Goal: Information Seeking & Learning: Learn about a topic

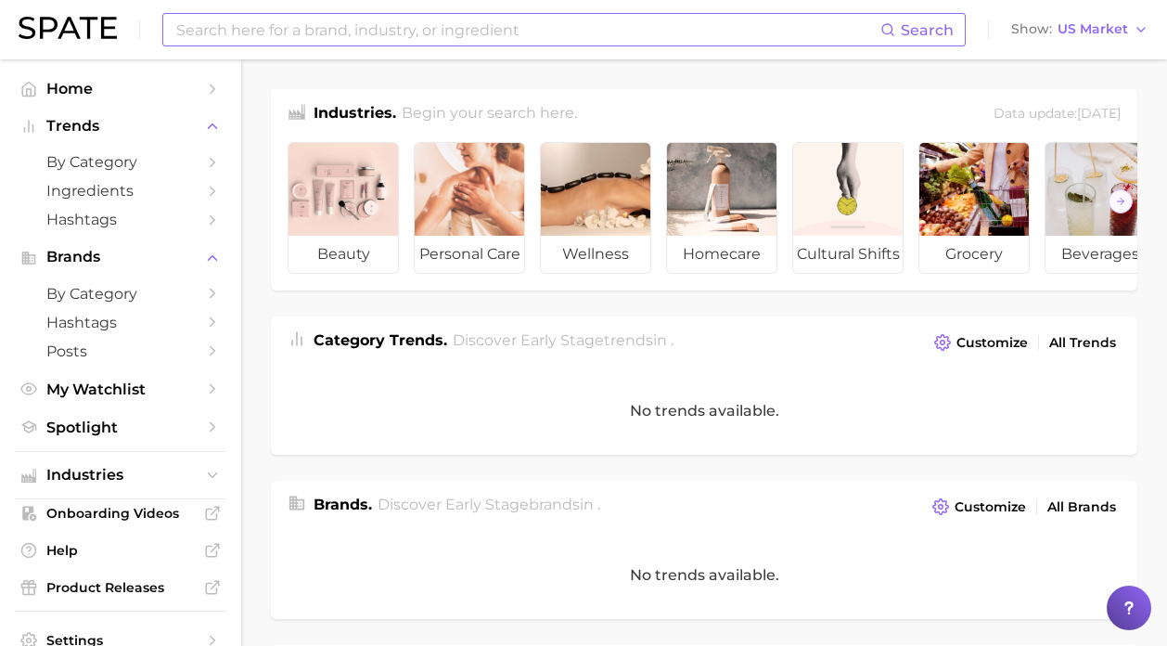
click at [291, 30] on input at bounding box center [527, 30] width 706 height 32
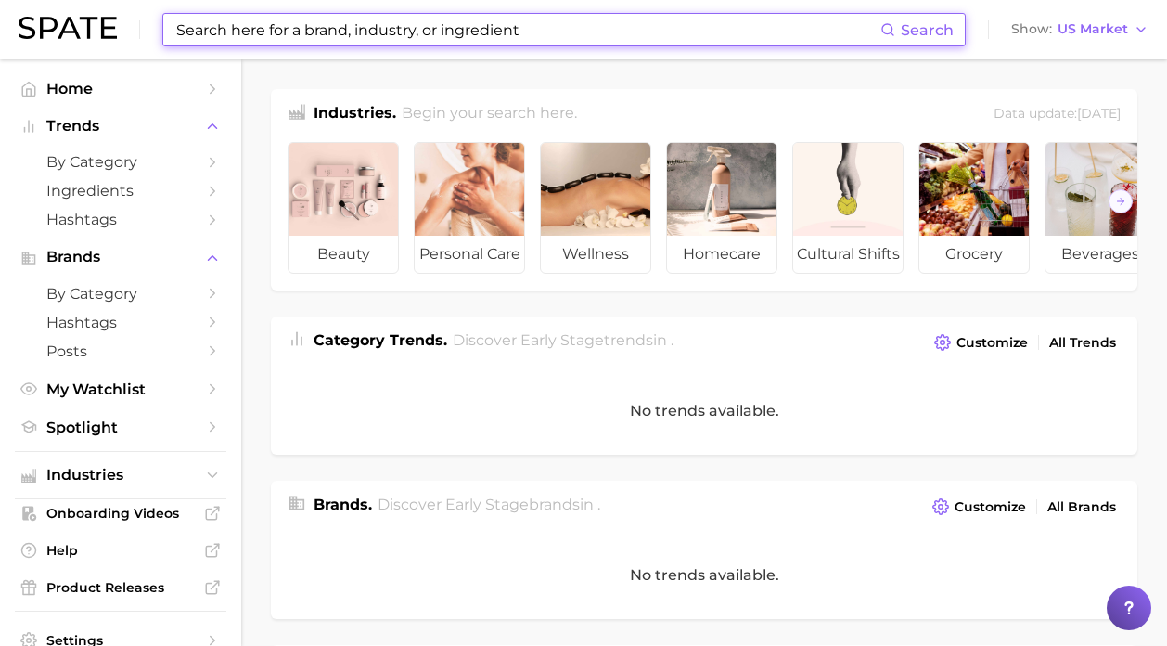
click at [693, 36] on input at bounding box center [527, 30] width 706 height 32
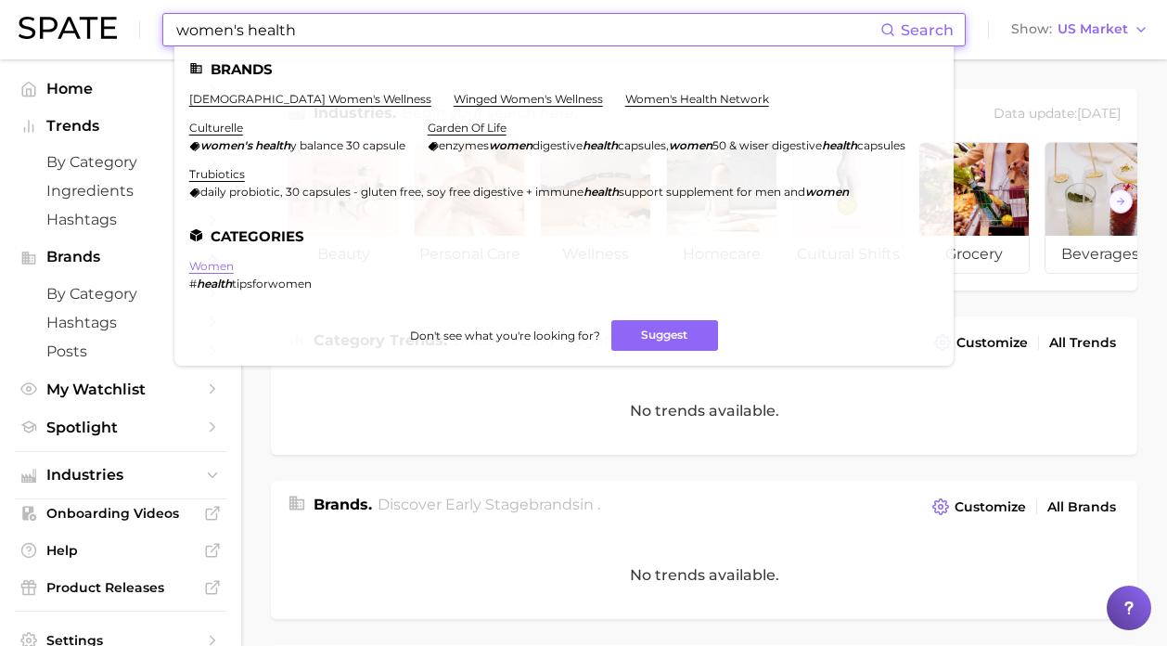
type input "women's health"
click at [221, 273] on link "women" at bounding box center [211, 266] width 45 height 14
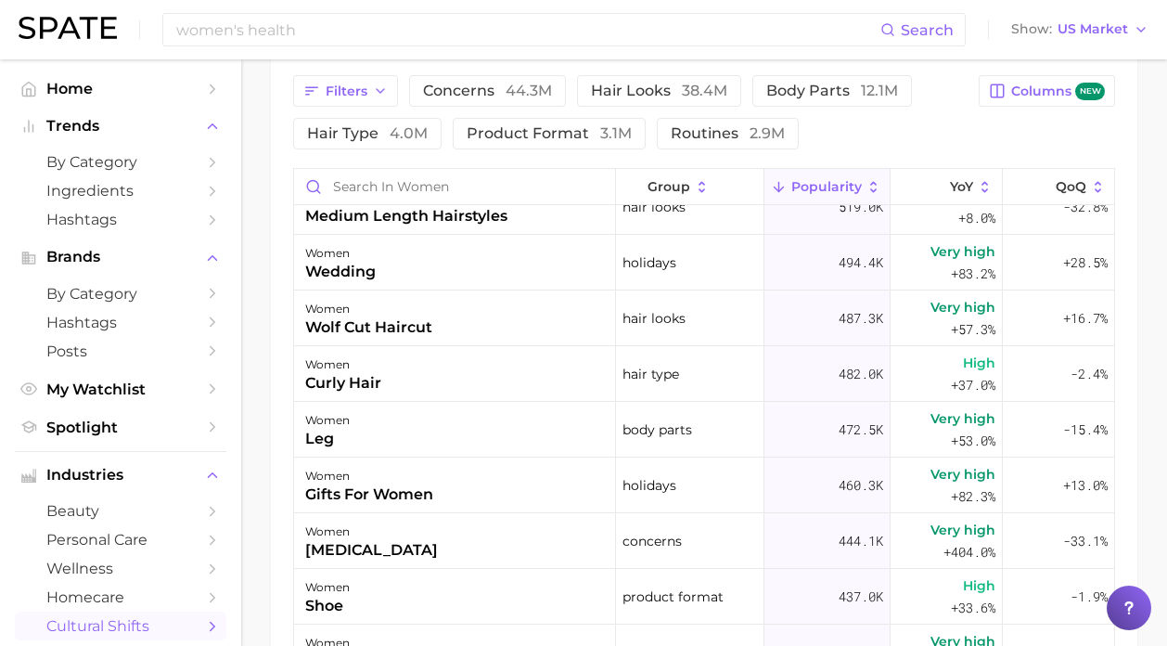
scroll to position [994, 0]
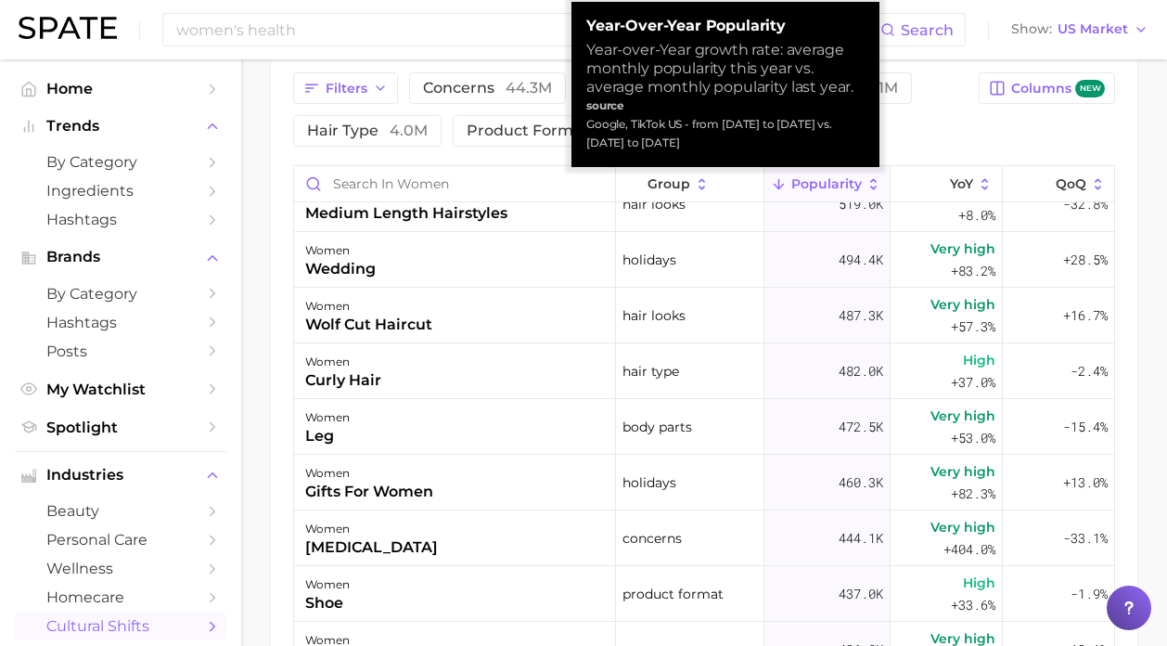
drag, startPoint x: 718, startPoint y: 140, endPoint x: 585, endPoint y: 132, distance: 132.9
click at [586, 132] on div "Google, TikTok US - from [DATE] to [DATE] vs. [DATE] to [DATE]" at bounding box center [725, 133] width 278 height 37
copy div "Google, TikTok US - from [DATE] to [DATE] vs. [DATE] to [DATE]"
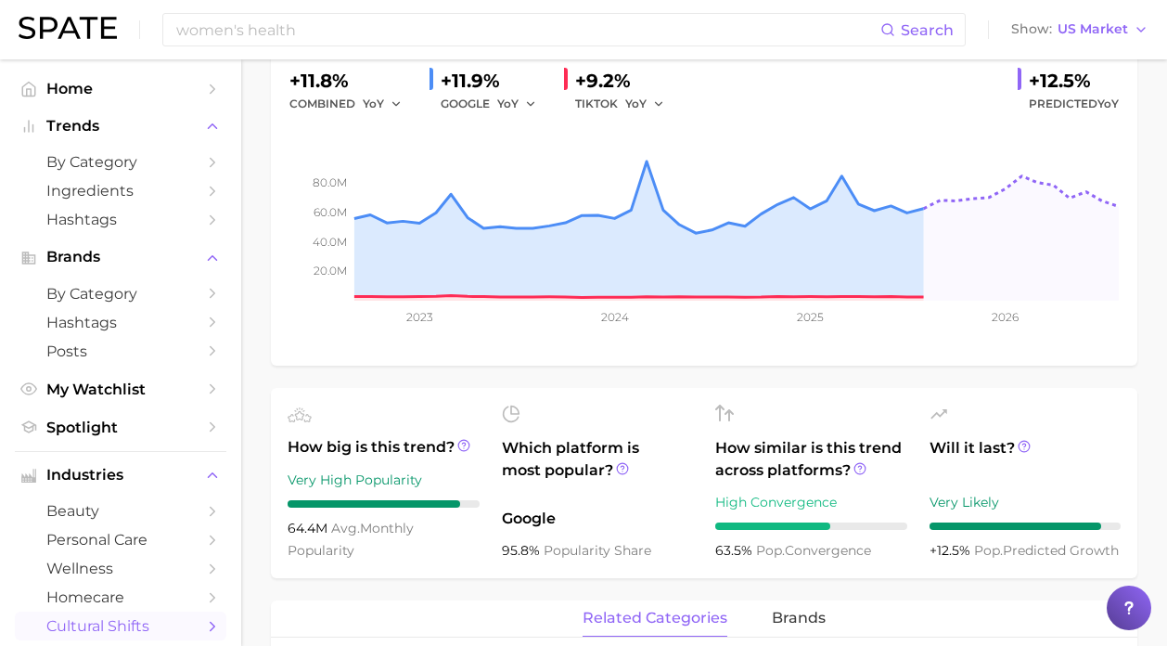
scroll to position [0, 0]
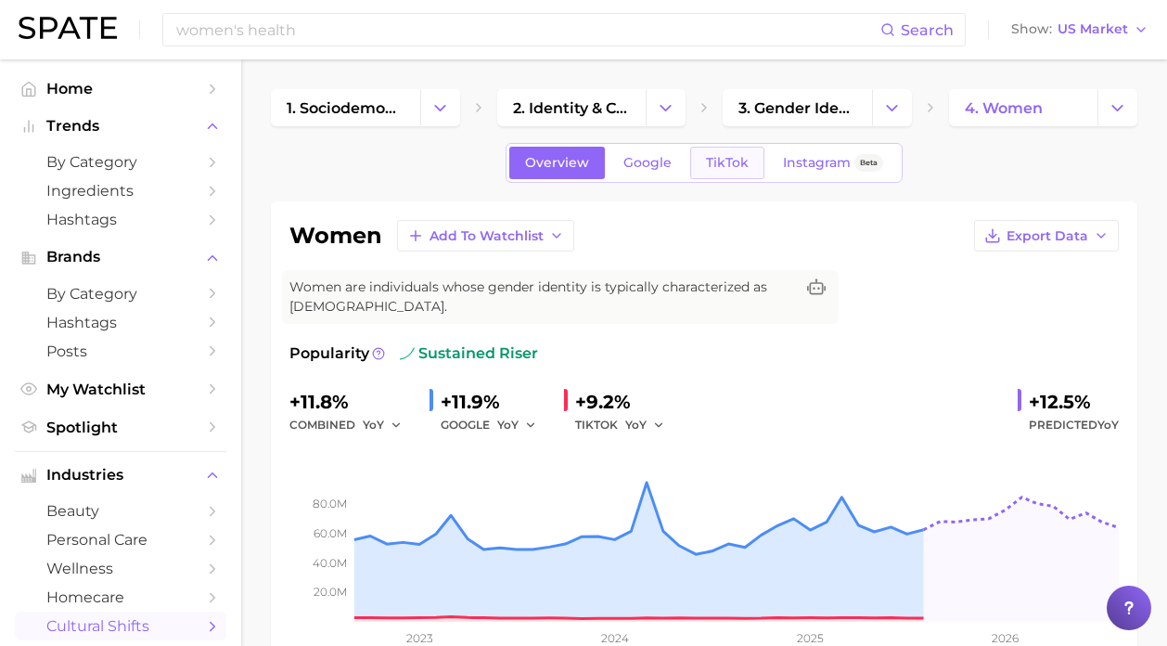
click at [719, 165] on span "TikTok" at bounding box center [727, 163] width 43 height 16
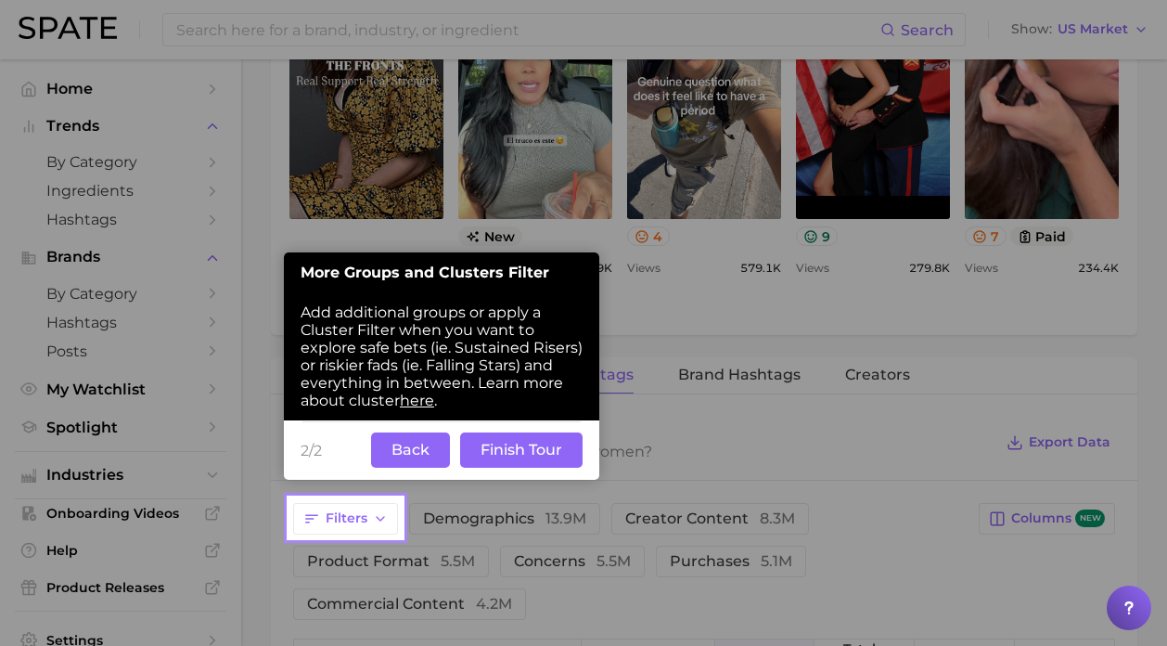
scroll to position [1153, 0]
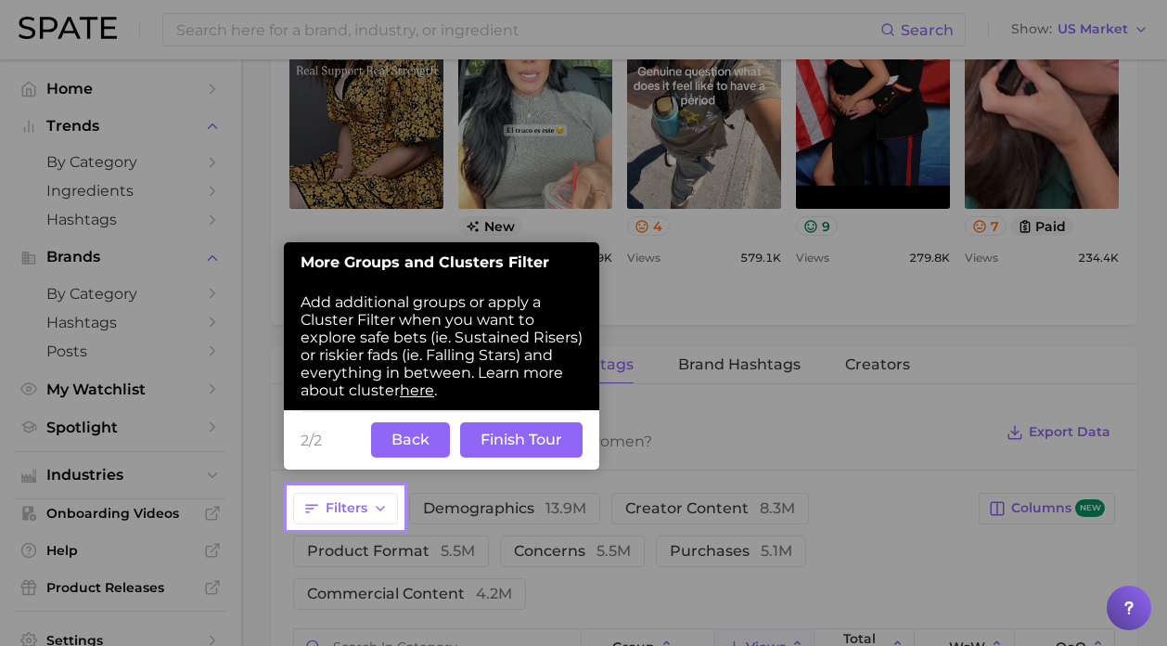
click at [516, 443] on button "Finish Tour" at bounding box center [521, 439] width 122 height 35
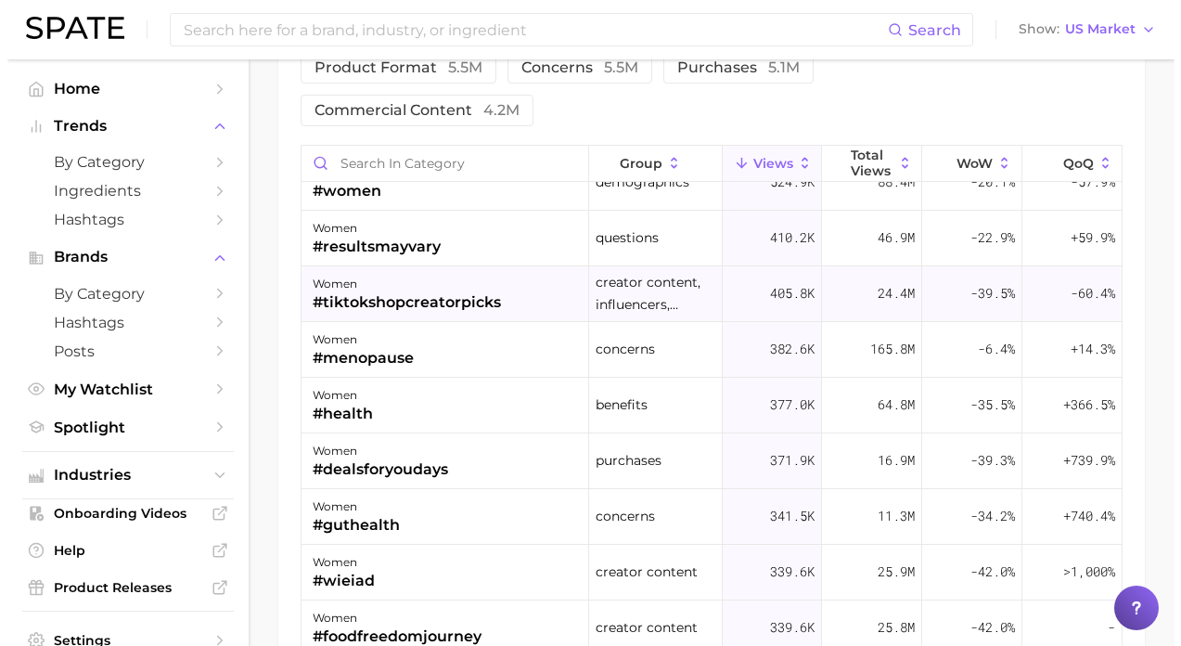
scroll to position [259, 0]
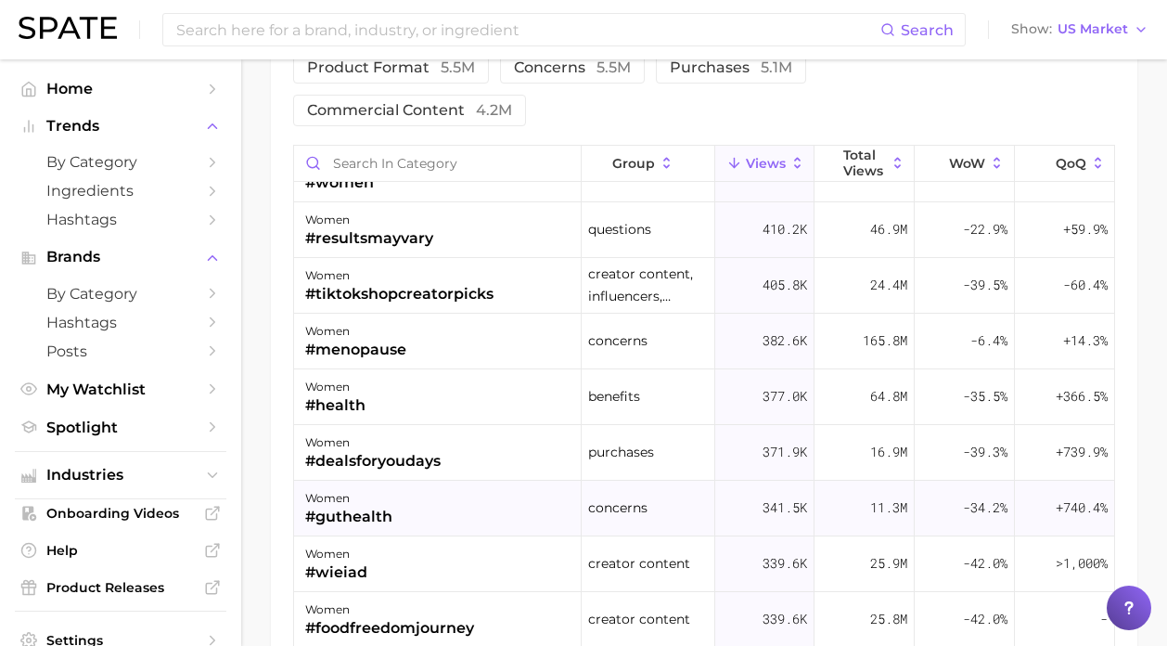
click at [468, 519] on div "women #guthealth" at bounding box center [438, 509] width 288 height 56
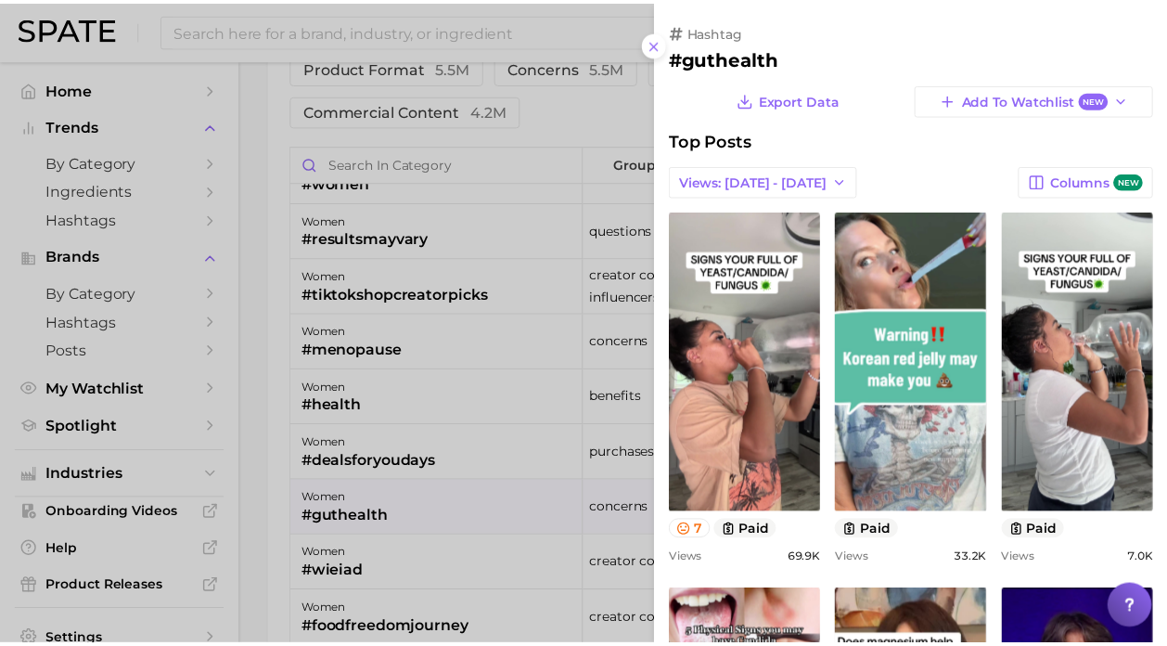
scroll to position [0, 0]
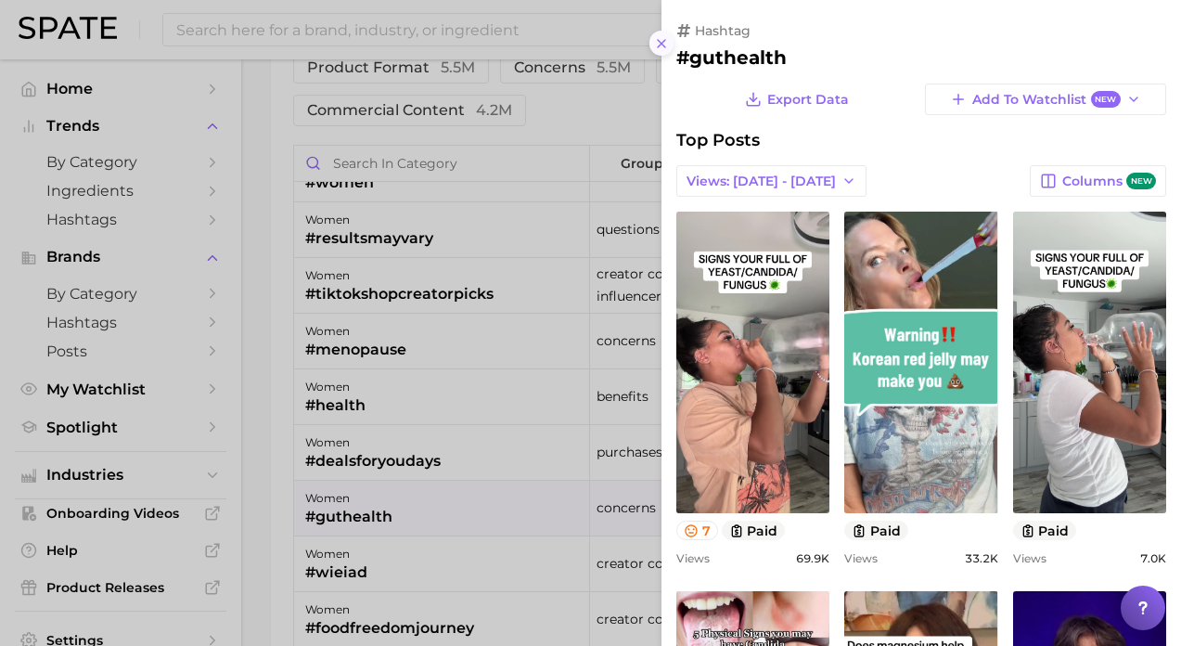
click at [668, 44] on icon at bounding box center [661, 43] width 15 height 15
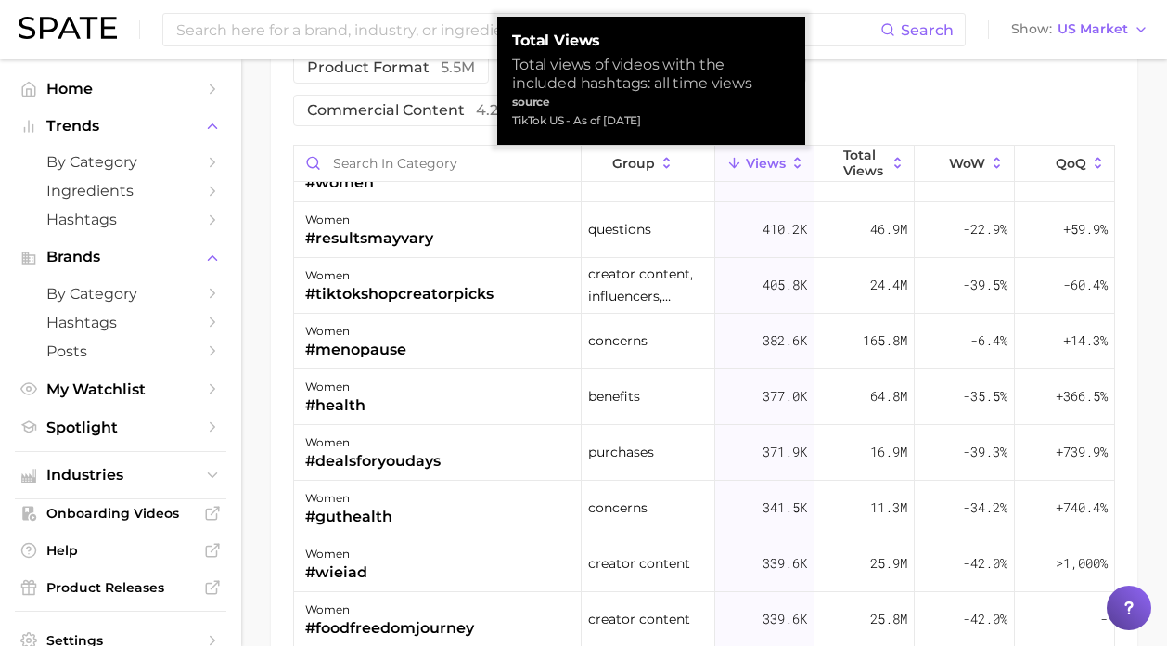
drag, startPoint x: 688, startPoint y: 117, endPoint x: 503, endPoint y: 117, distance: 185.6
click at [503, 117] on div "Total Views Total views of videos with the included hashtags: all time views so…" at bounding box center [651, 81] width 308 height 128
copy div "TikTok US - As of [DATE]"
